Goal: Complete application form

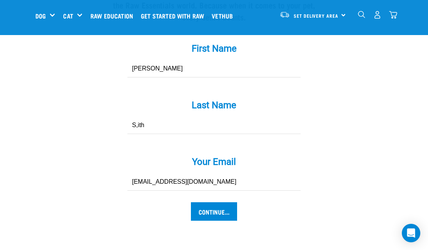
scroll to position [754, 0]
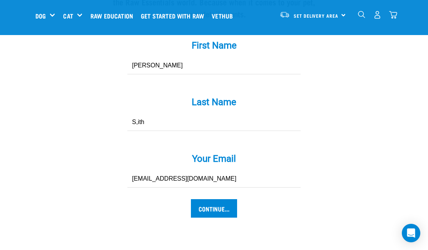
click at [152, 131] on input "S,ith" at bounding box center [213, 122] width 173 height 17
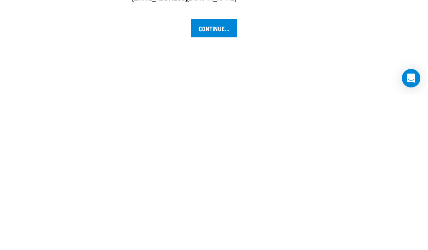
scroll to position [800, 0]
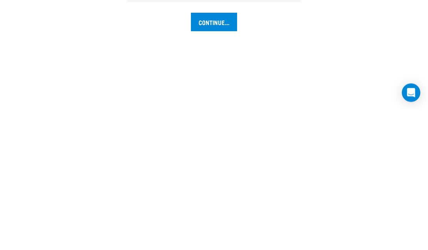
type input "Smith"
click at [219, 153] on input "Continue..." at bounding box center [214, 162] width 46 height 18
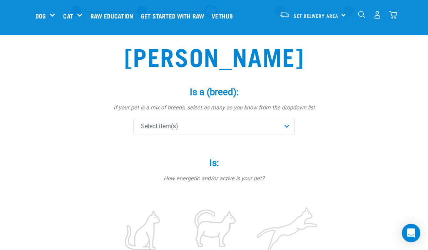
scroll to position [33, 0]
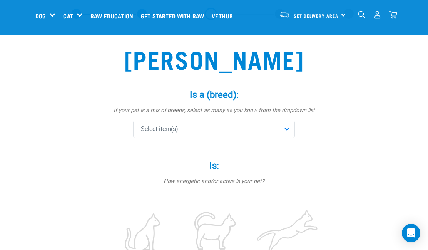
click at [288, 129] on div "Select item(s)" at bounding box center [214, 129] width 162 height 17
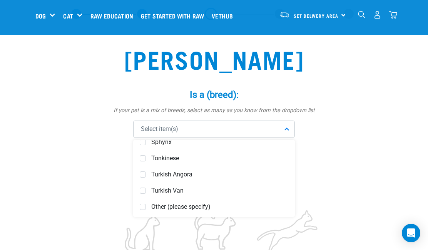
scroll to position [591, 0]
click at [147, 208] on div "Other (please specify)" at bounding box center [214, 207] width 158 height 16
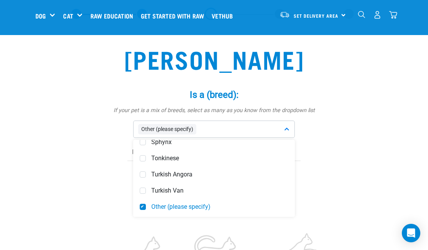
click at [292, 127] on div "Other (please specify)" at bounding box center [214, 129] width 162 height 17
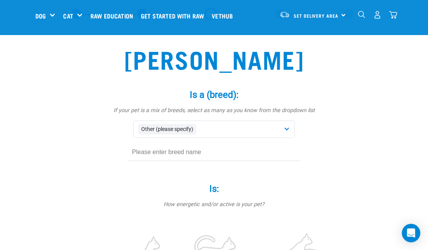
click at [181, 150] on input "text" at bounding box center [213, 152] width 173 height 17
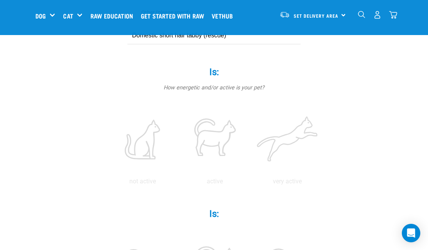
scroll to position [173, 0]
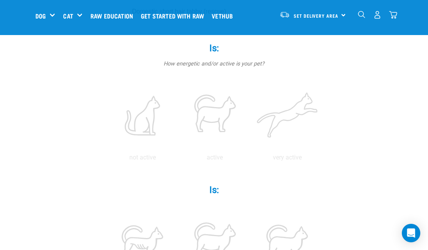
type input "Domestic short hair tabby (rescue)"
click at [253, 148] on label at bounding box center [287, 115] width 69 height 65
click at [251, 159] on input "radio" at bounding box center [251, 159] width 0 height 0
radio input "true"
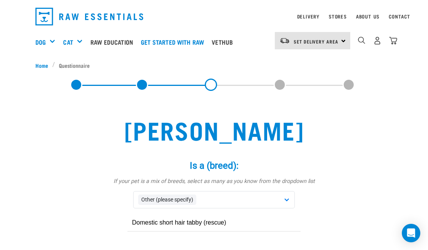
scroll to position [20, 0]
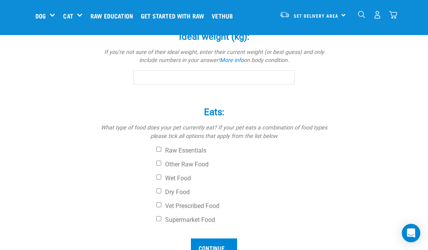
click at [257, 8] on input "Current Weight (kg): *" at bounding box center [214, 2] width 162 height 14
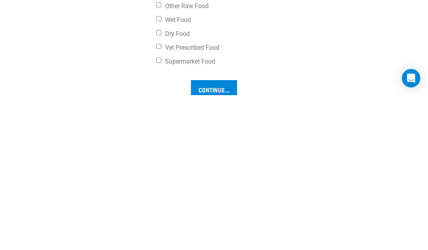
scroll to position [535, 0]
type input "3.2"
click at [172, 80] on input "Ideal weight (kg): *" at bounding box center [214, 73] width 162 height 14
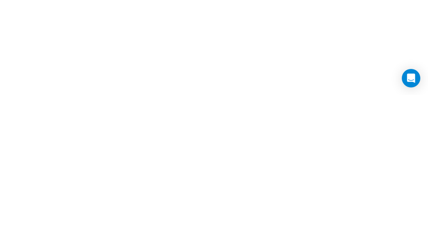
scroll to position [657, 0]
type input "3.2"
click at [159, 53] on input "Wet Food" at bounding box center [158, 50] width 5 height 5
checkbox input "true"
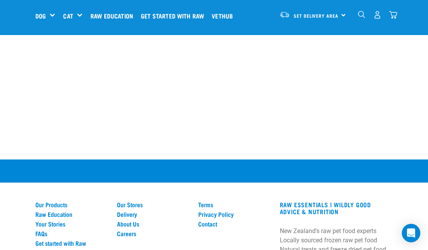
checkbox input "true"
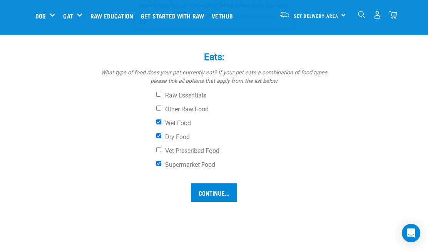
scroll to position [585, 0]
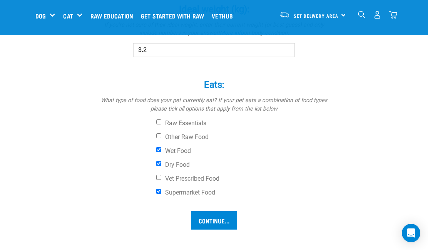
scroll to position [535, 0]
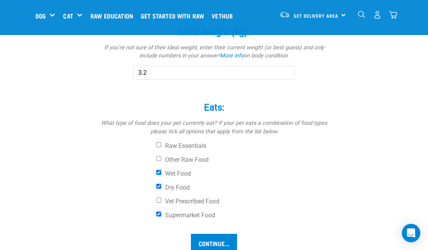
click at [233, 59] on link "More info" at bounding box center [232, 55] width 24 height 7
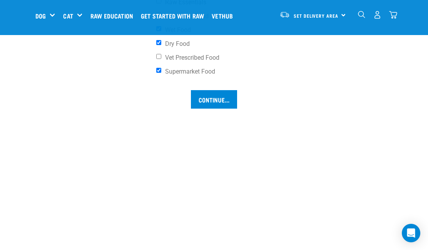
scroll to position [678, 0]
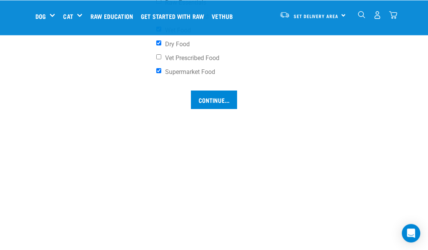
type input "3"
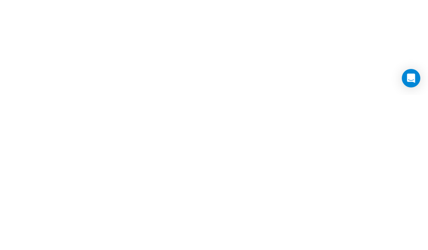
scroll to position [683, 0]
type input "4.0"
click at [212, 104] on input "Continue..." at bounding box center [214, 95] width 46 height 18
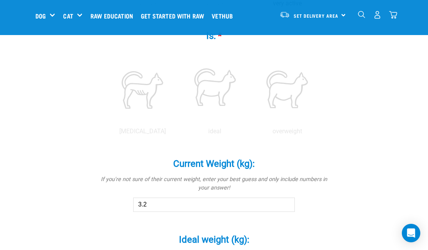
scroll to position [340, 0]
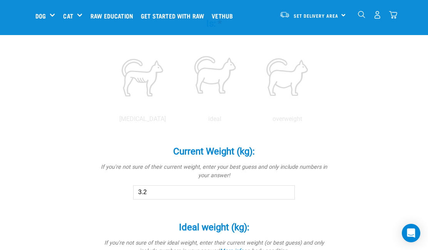
click at [250, 110] on label at bounding box center [214, 76] width 69 height 65
click at [179, 121] on input "radio" at bounding box center [179, 121] width 0 height 0
radio input "true"
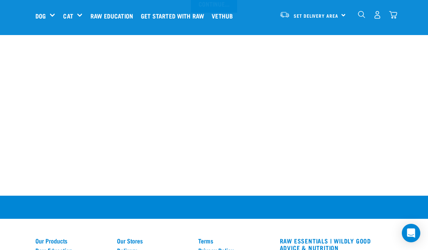
scroll to position [782, 0]
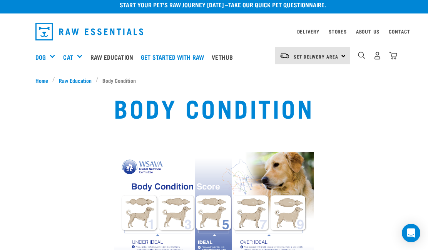
scroll to position [3, 0]
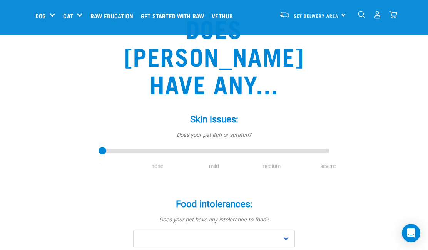
scroll to position [61, 0]
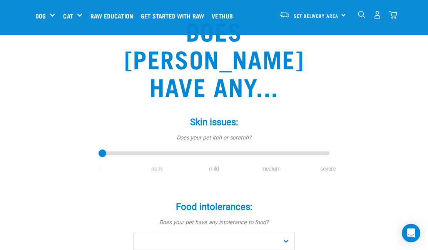
type input "1"
click at [159, 148] on input "range" at bounding box center [214, 153] width 231 height 11
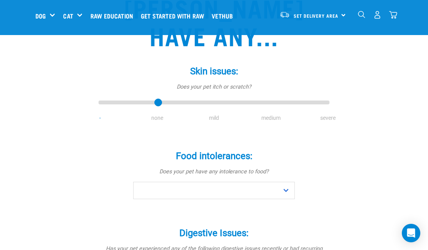
scroll to position [114, 0]
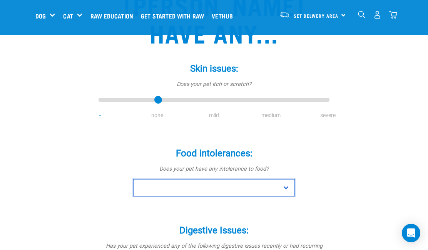
click at [283, 179] on select "No Yes" at bounding box center [214, 187] width 162 height 17
select select "no"
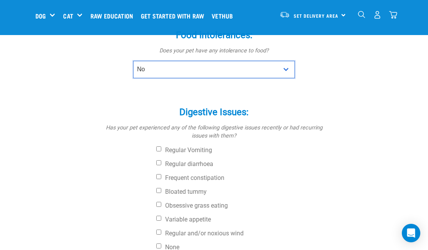
scroll to position [233, 0]
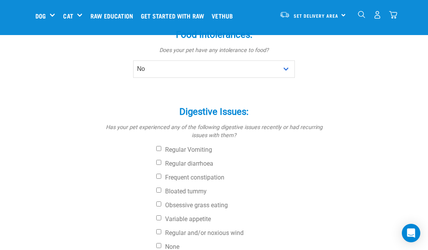
click at [161, 243] on input "None" at bounding box center [158, 245] width 5 height 5
checkbox input "true"
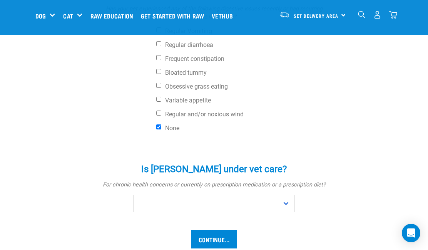
scroll to position [356, 0]
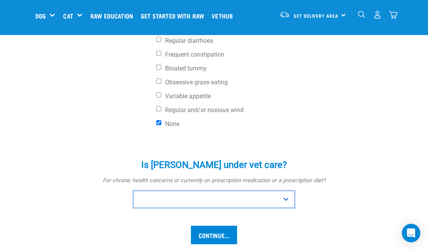
click at [285, 191] on select "No Yes" at bounding box center [214, 199] width 162 height 17
select select "no"
click at [219, 226] on input "Continue..." at bounding box center [214, 235] width 46 height 18
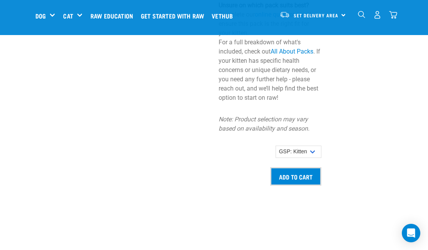
scroll to position [784, 0]
click at [309, 185] on input "Add to cart" at bounding box center [295, 177] width 51 height 18
click at [342, 19] on div "Set Delivery Area [GEOGRAPHIC_DATA]" at bounding box center [312, 14] width 75 height 17
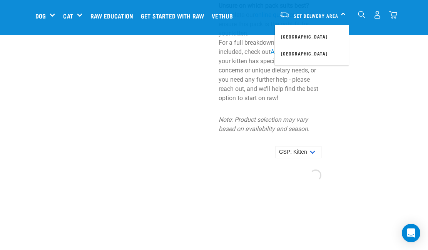
click at [299, 31] on link "[GEOGRAPHIC_DATA]" at bounding box center [312, 36] width 74 height 17
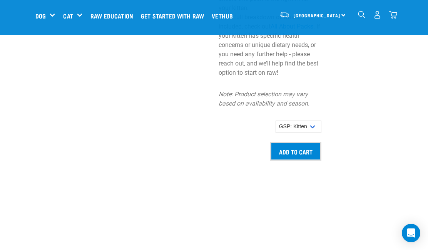
scroll to position [810, 0]
click at [307, 157] on input "Add to cart" at bounding box center [295, 150] width 51 height 18
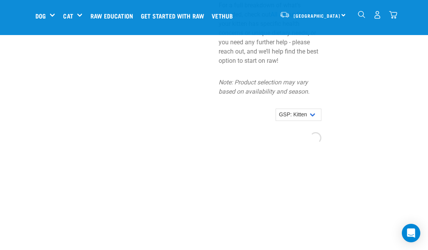
scroll to position [822, 0]
click at [315, 120] on select "GSP: Kitten" at bounding box center [299, 114] width 46 height 12
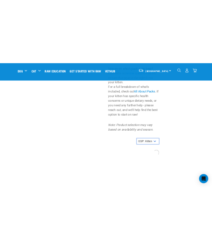
scroll to position [1023, 0]
